Goal: Task Accomplishment & Management: Manage account settings

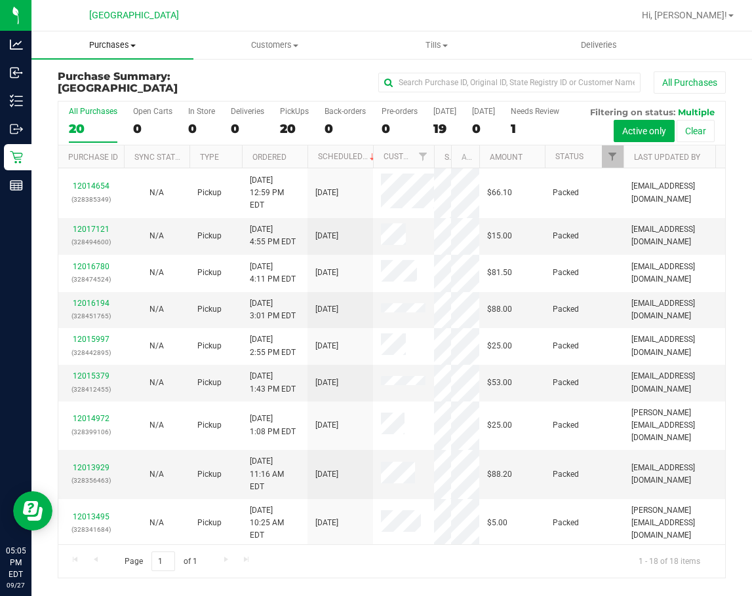
click at [124, 47] on span "Purchases" at bounding box center [112, 45] width 162 height 12
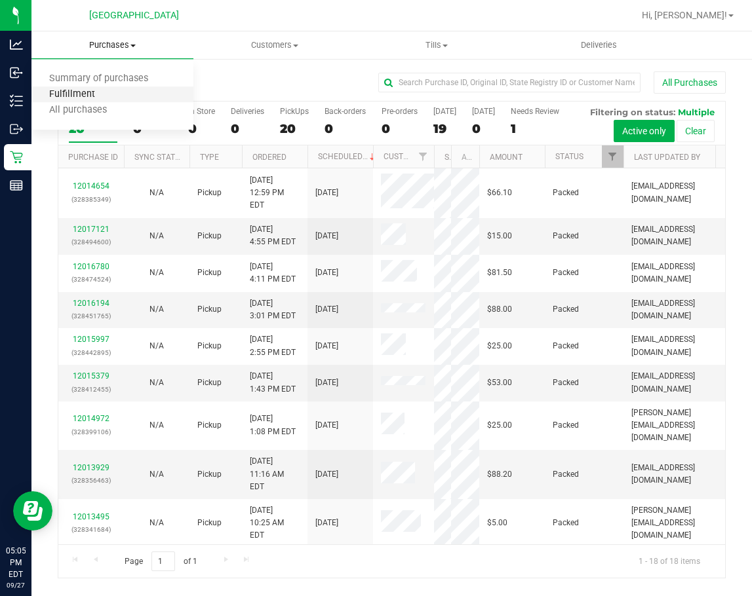
click at [83, 96] on span "Fulfillment" at bounding box center [71, 94] width 81 height 11
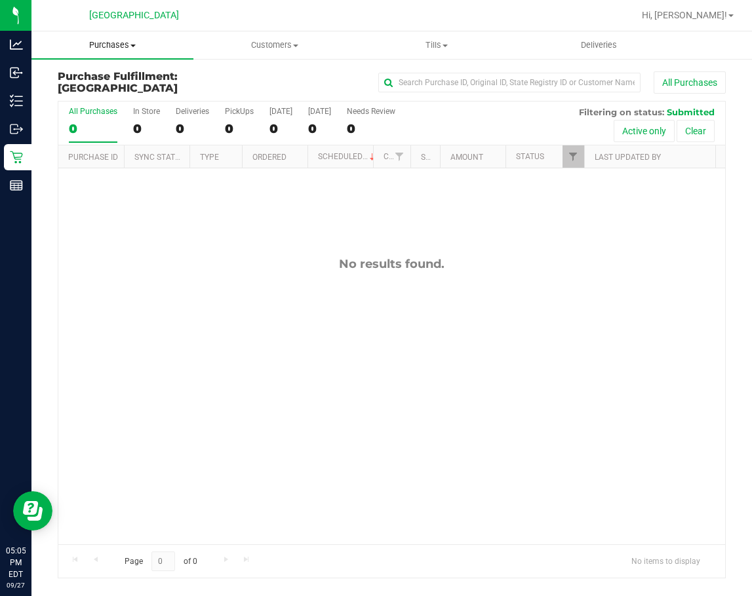
click at [143, 37] on uib-tab-heading "Purchases Summary of purchases Fulfillment All purchases" at bounding box center [112, 45] width 162 height 28
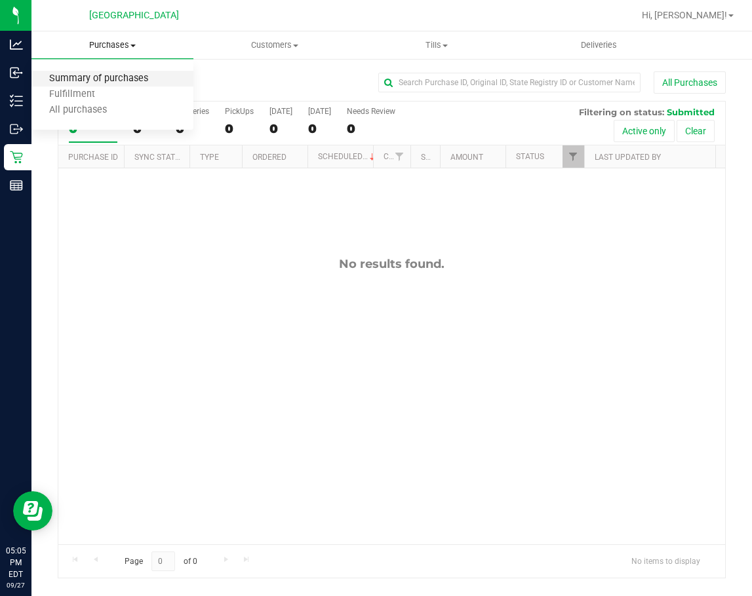
click at [121, 73] on span "Summary of purchases" at bounding box center [98, 78] width 134 height 11
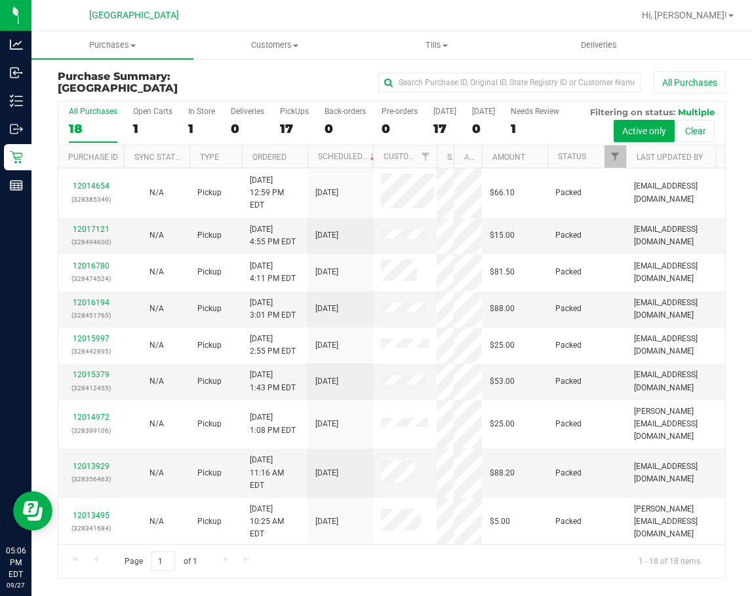
drag, startPoint x: 411, startPoint y: 161, endPoint x: 446, endPoint y: 165, distance: 35.6
click at [441, 163] on div "Purchase ID Sync Status Type Ordered Scheduled Customer State Registry ID Addre…" at bounding box center [386, 157] width 657 height 22
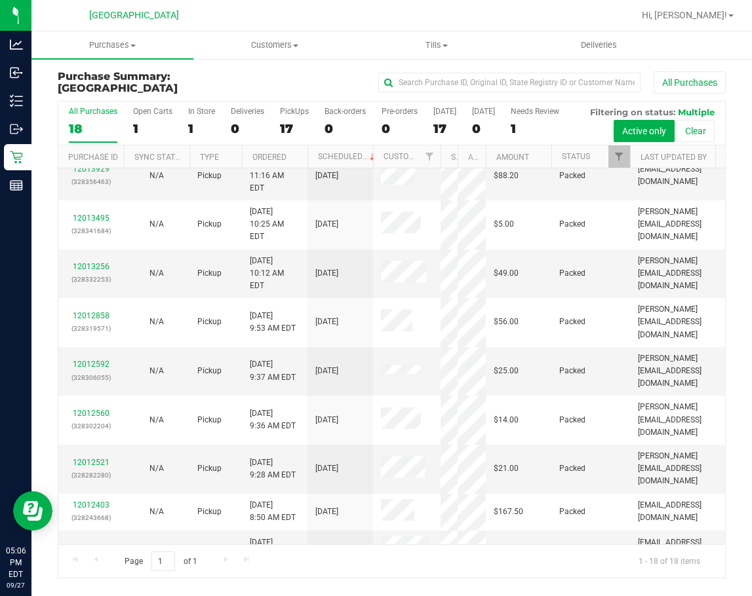
scroll to position [300, 0]
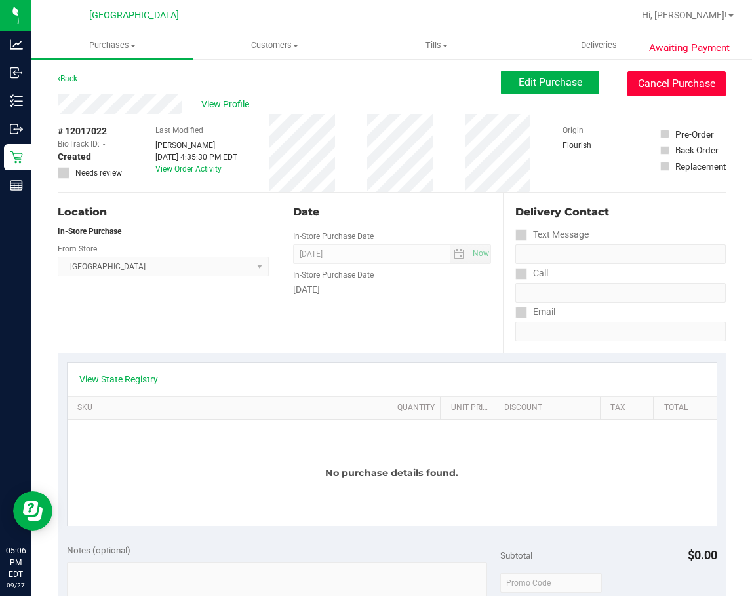
click at [643, 87] on button "Cancel Purchase" at bounding box center [676, 83] width 98 height 25
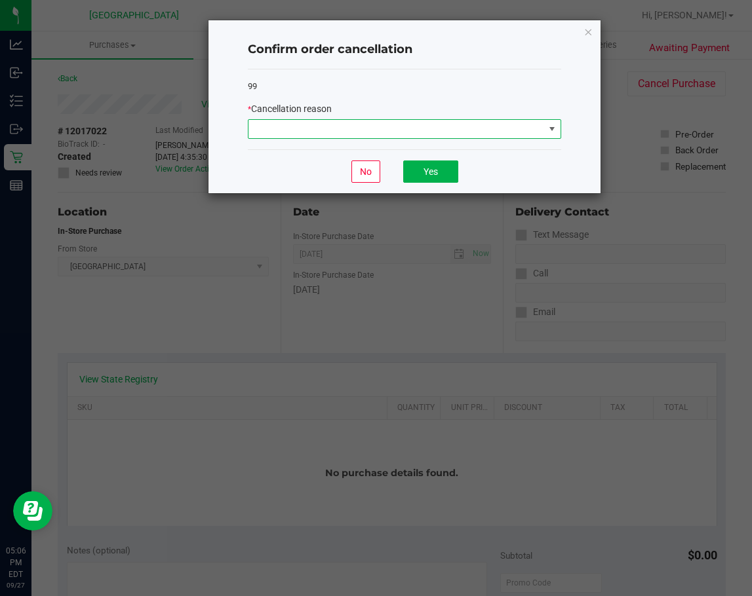
click at [482, 131] on span at bounding box center [396, 129] width 296 height 18
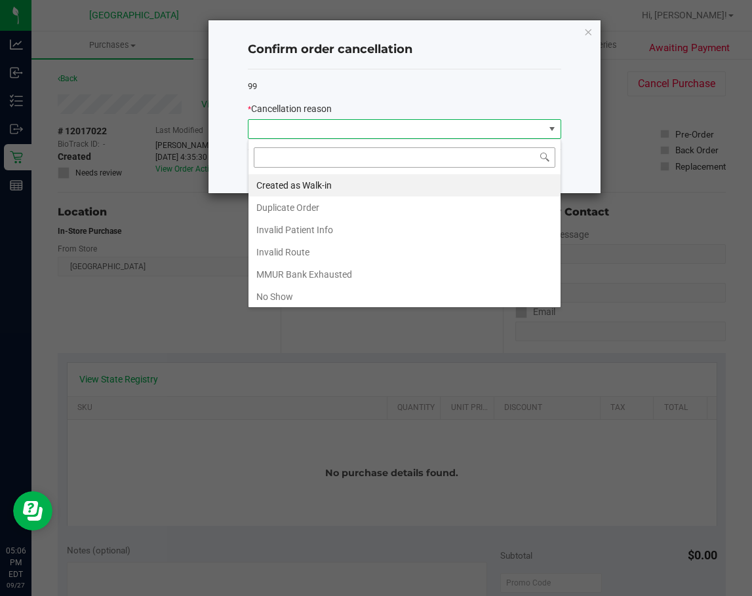
scroll to position [20, 313]
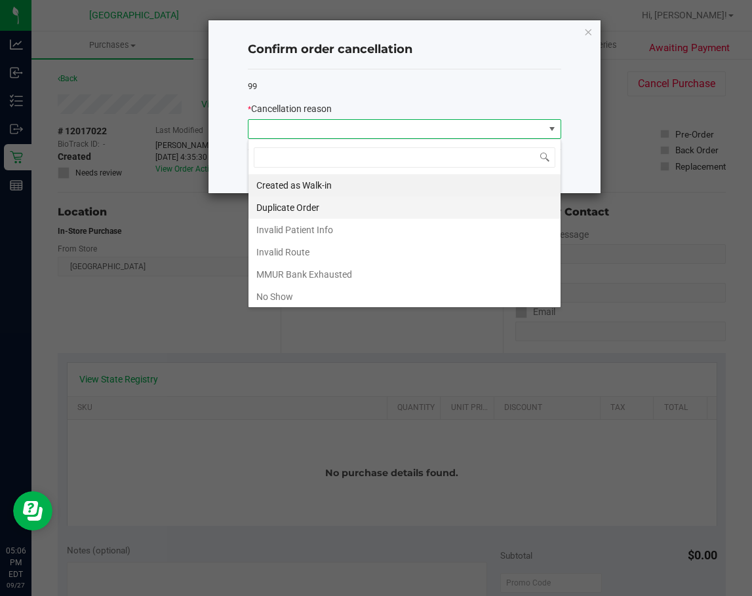
click at [331, 201] on li "Duplicate Order" at bounding box center [404, 208] width 312 height 22
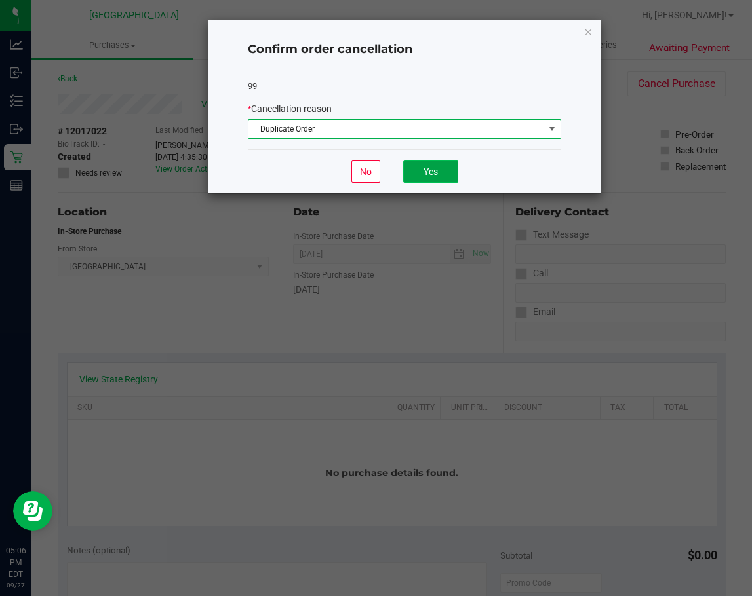
click at [434, 182] on button "Yes" at bounding box center [430, 172] width 55 height 22
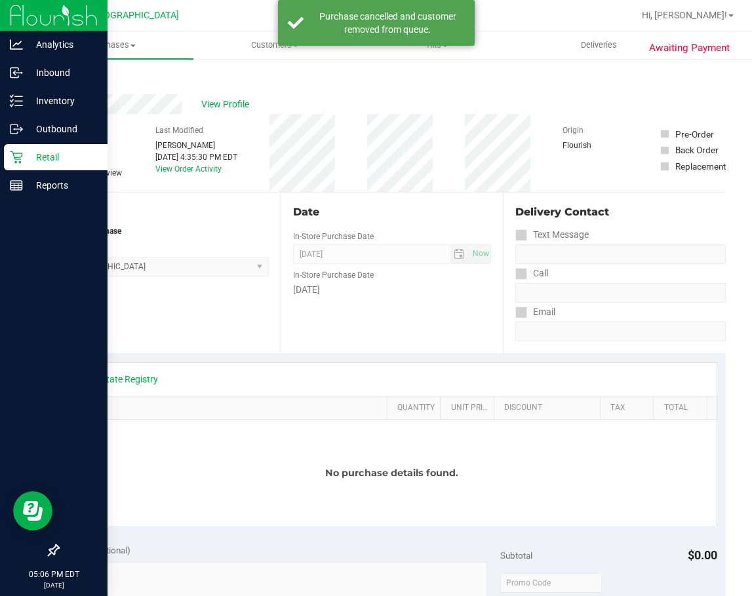
click at [28, 155] on p "Retail" at bounding box center [62, 157] width 79 height 16
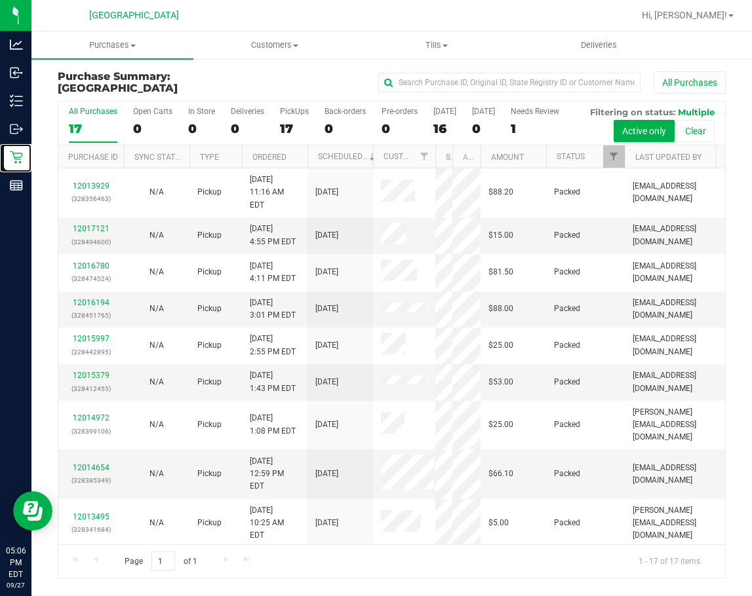
drag, startPoint x: 393, startPoint y: 159, endPoint x: 440, endPoint y: 160, distance: 46.6
click at [440, 160] on div "Purchase ID Sync Status Type Ordered Scheduled Customer State Registry ID Addre…" at bounding box center [386, 157] width 657 height 22
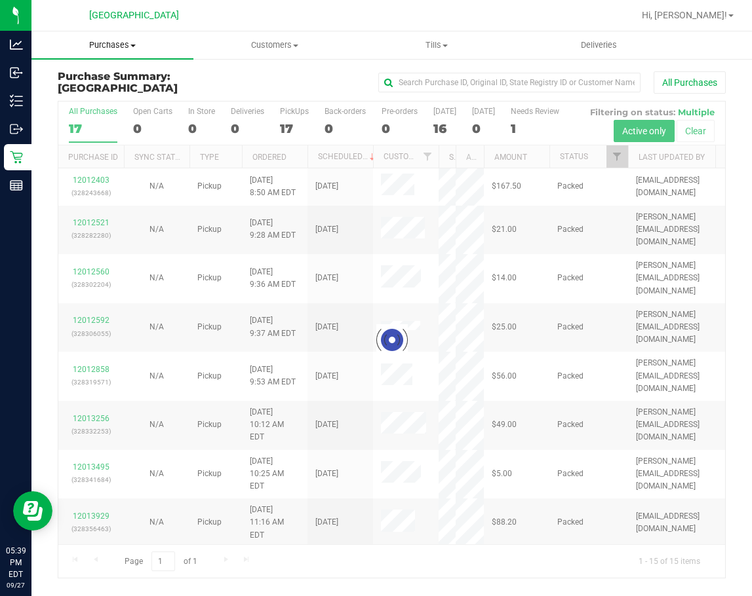
click at [100, 47] on span "Purchases" at bounding box center [112, 45] width 162 height 12
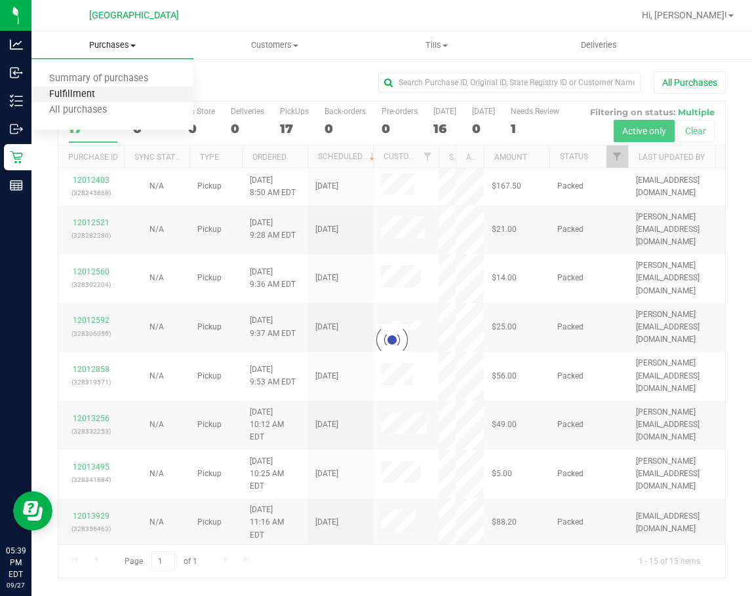
click at [86, 92] on span "Fulfillment" at bounding box center [71, 94] width 81 height 11
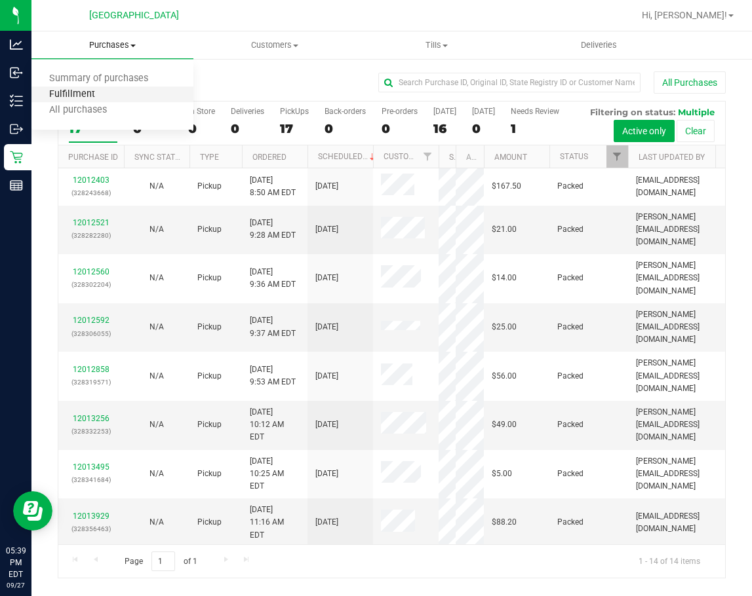
click at [90, 98] on span "Fulfillment" at bounding box center [71, 94] width 81 height 11
